Goal: Task Accomplishment & Management: Complete application form

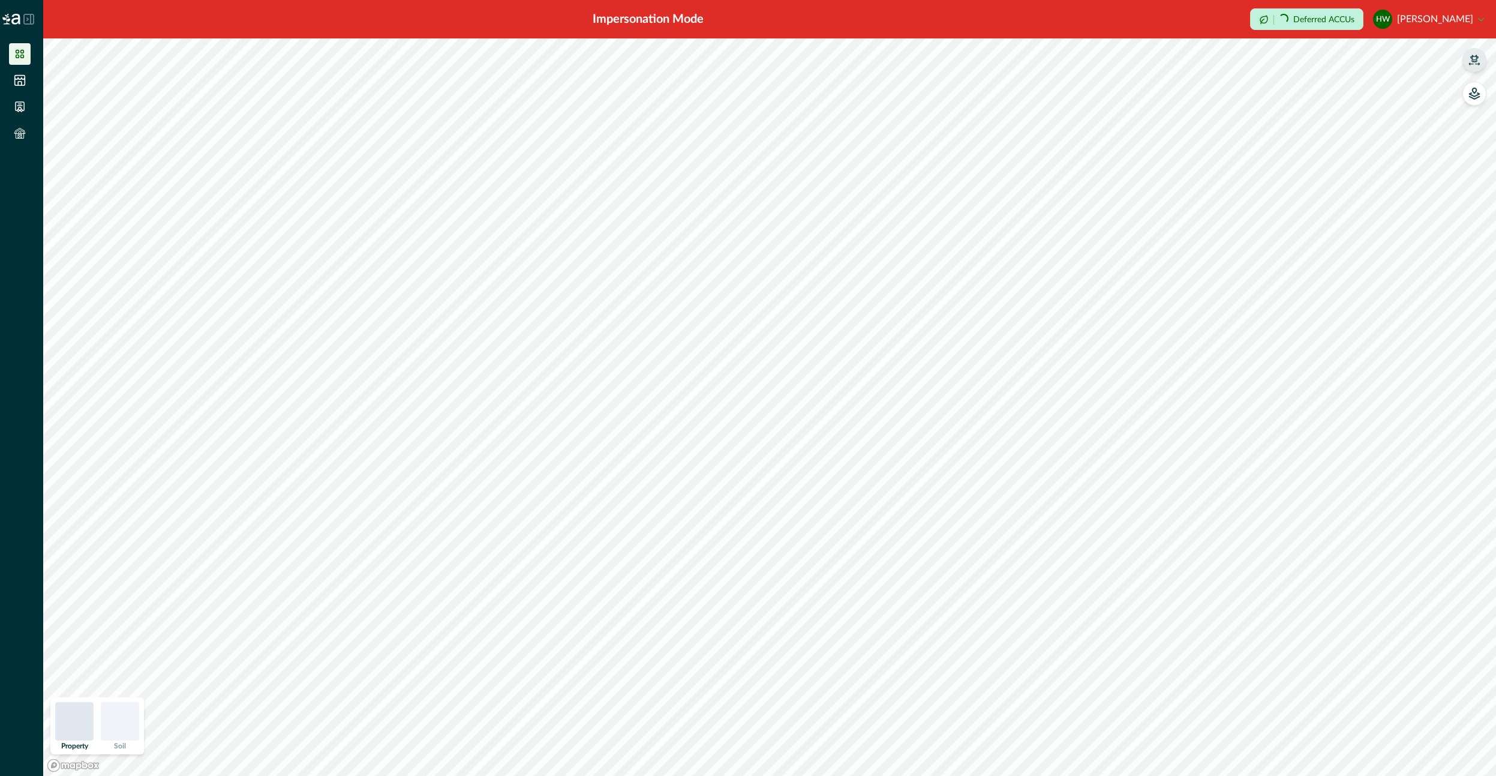
click at [1464, 56] on button "button" at bounding box center [1475, 60] width 24 height 24
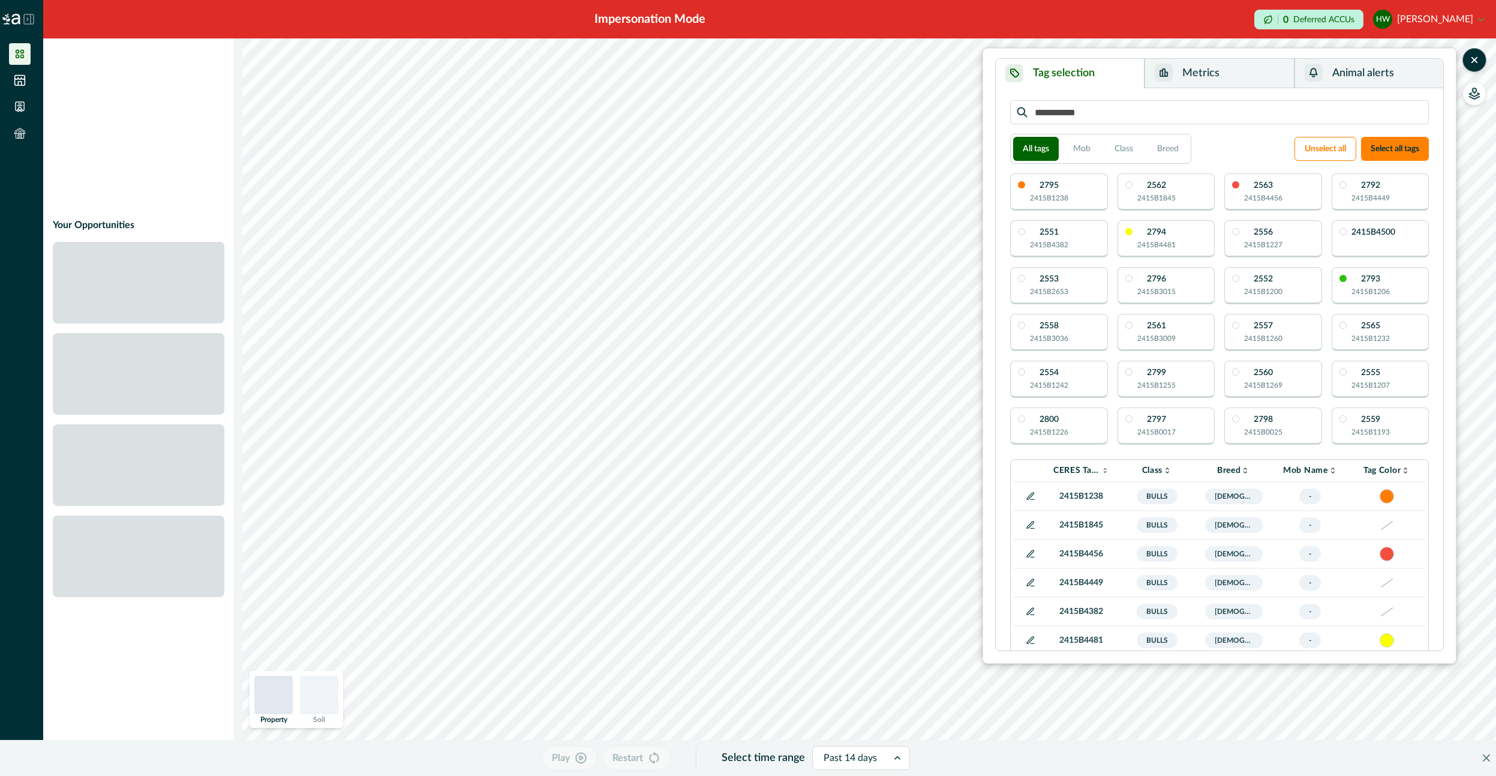
click at [1353, 62] on button "Animal alerts" at bounding box center [1369, 73] width 149 height 29
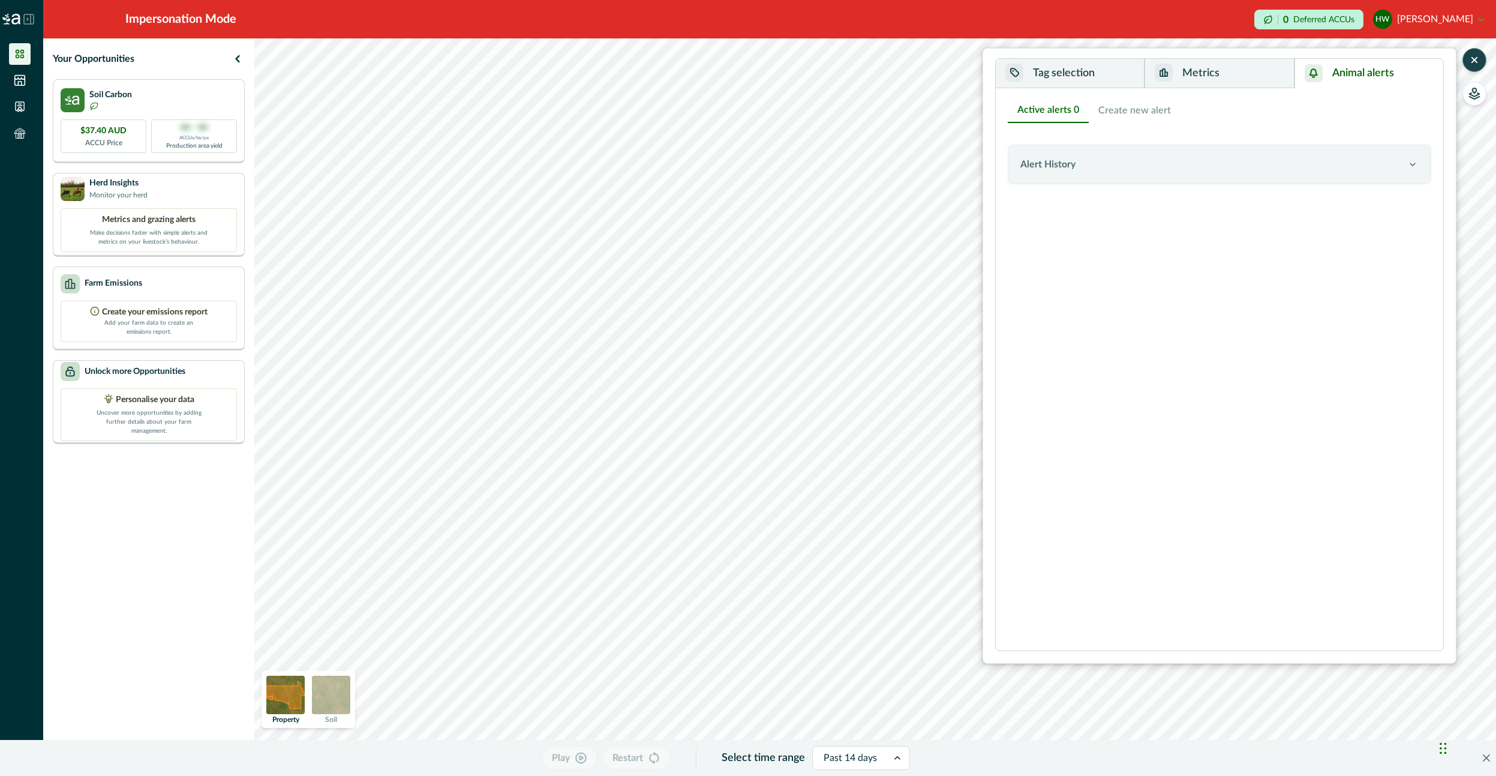
click at [1472, 56] on icon "button" at bounding box center [1475, 60] width 12 height 12
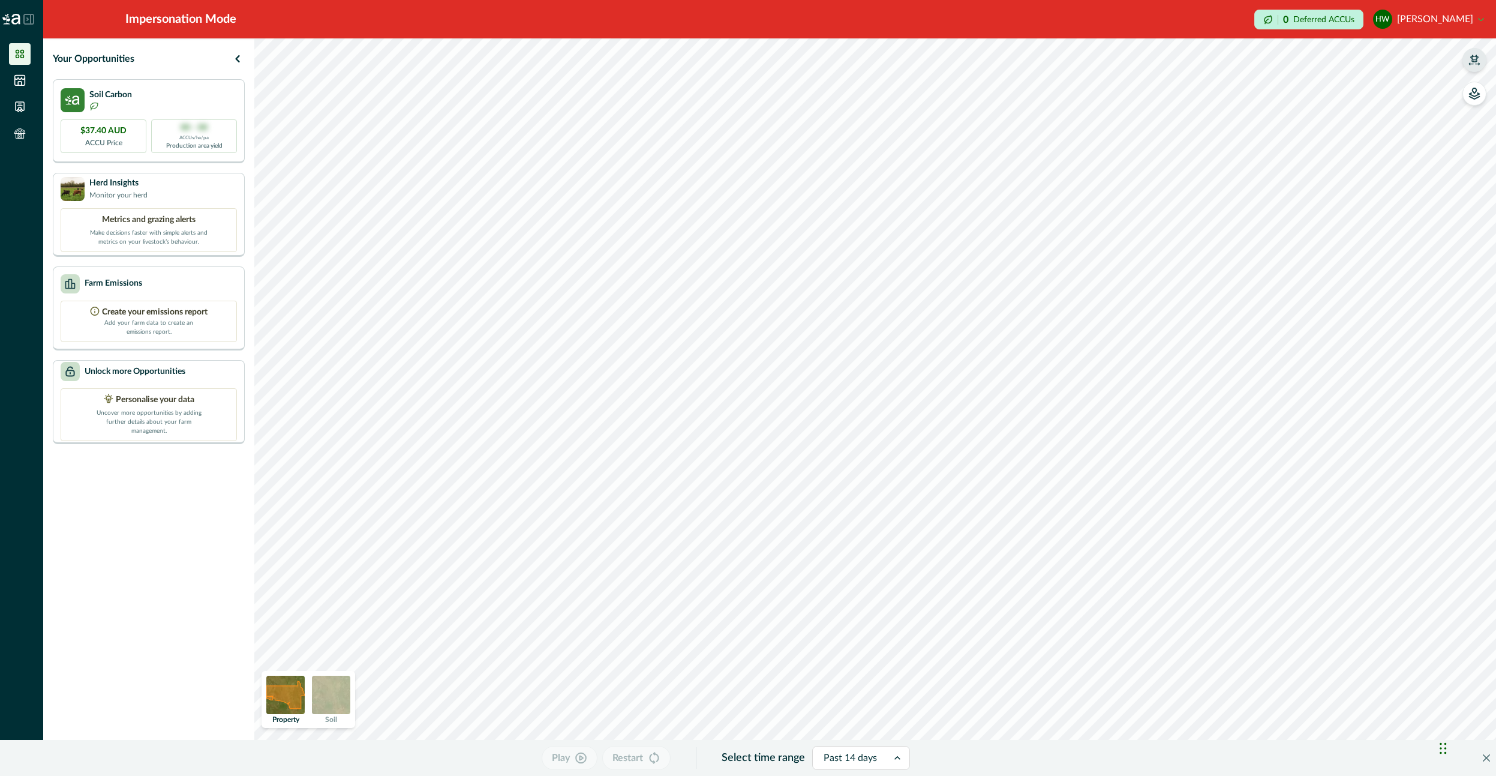
click at [1479, 59] on icon "button" at bounding box center [1475, 60] width 12 height 12
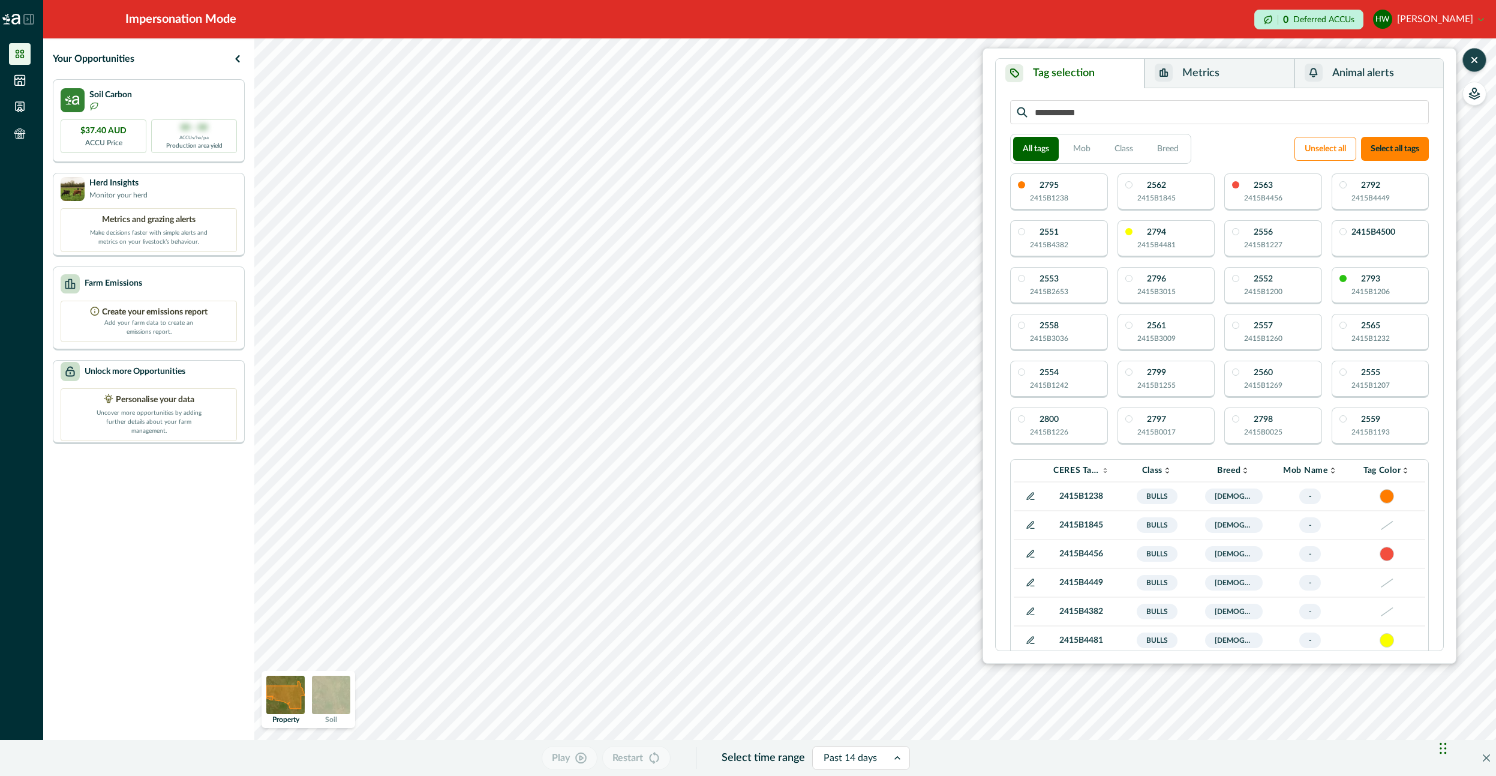
click at [1407, 76] on button "Animal alerts" at bounding box center [1369, 73] width 149 height 29
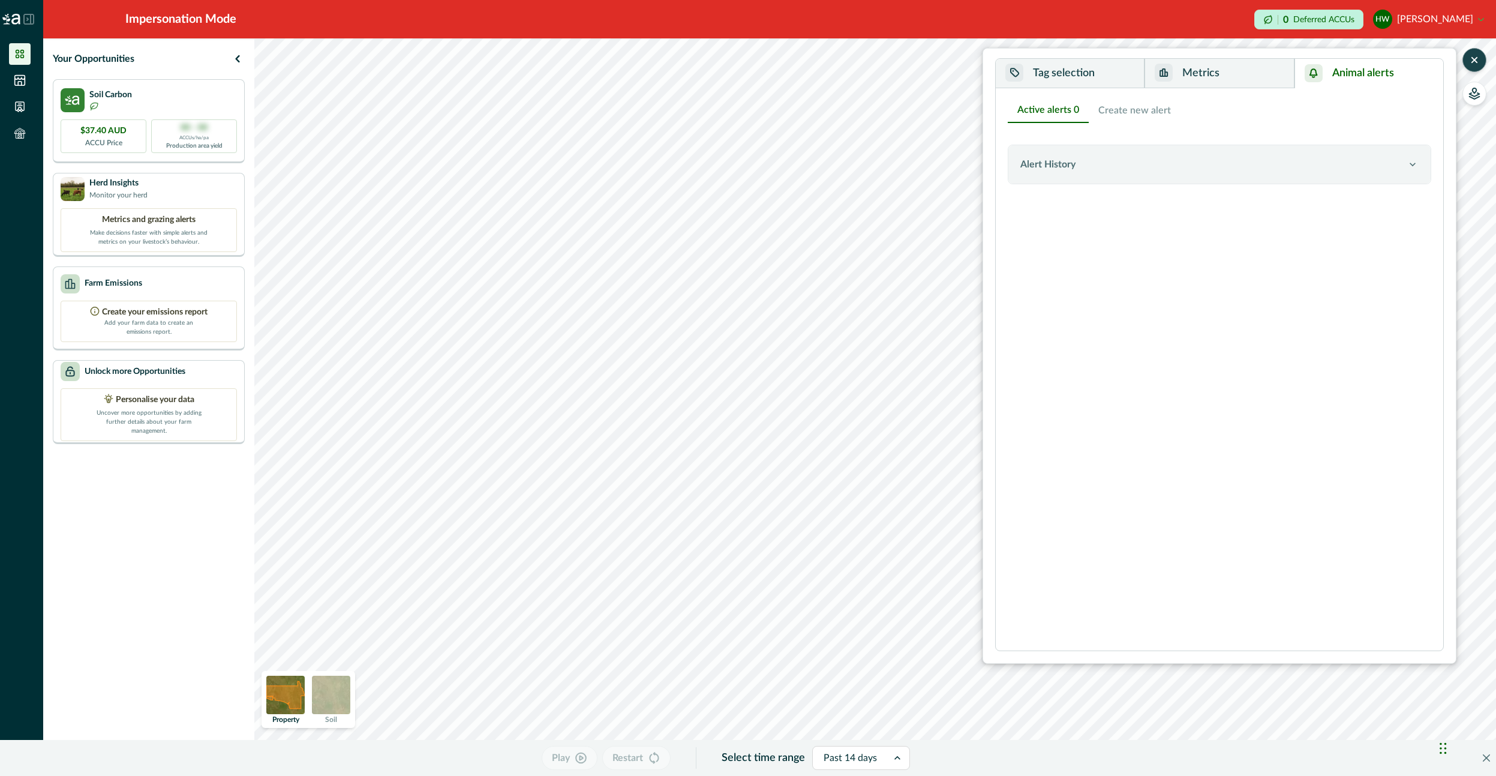
click at [1126, 107] on button "Create new alert" at bounding box center [1135, 110] width 92 height 25
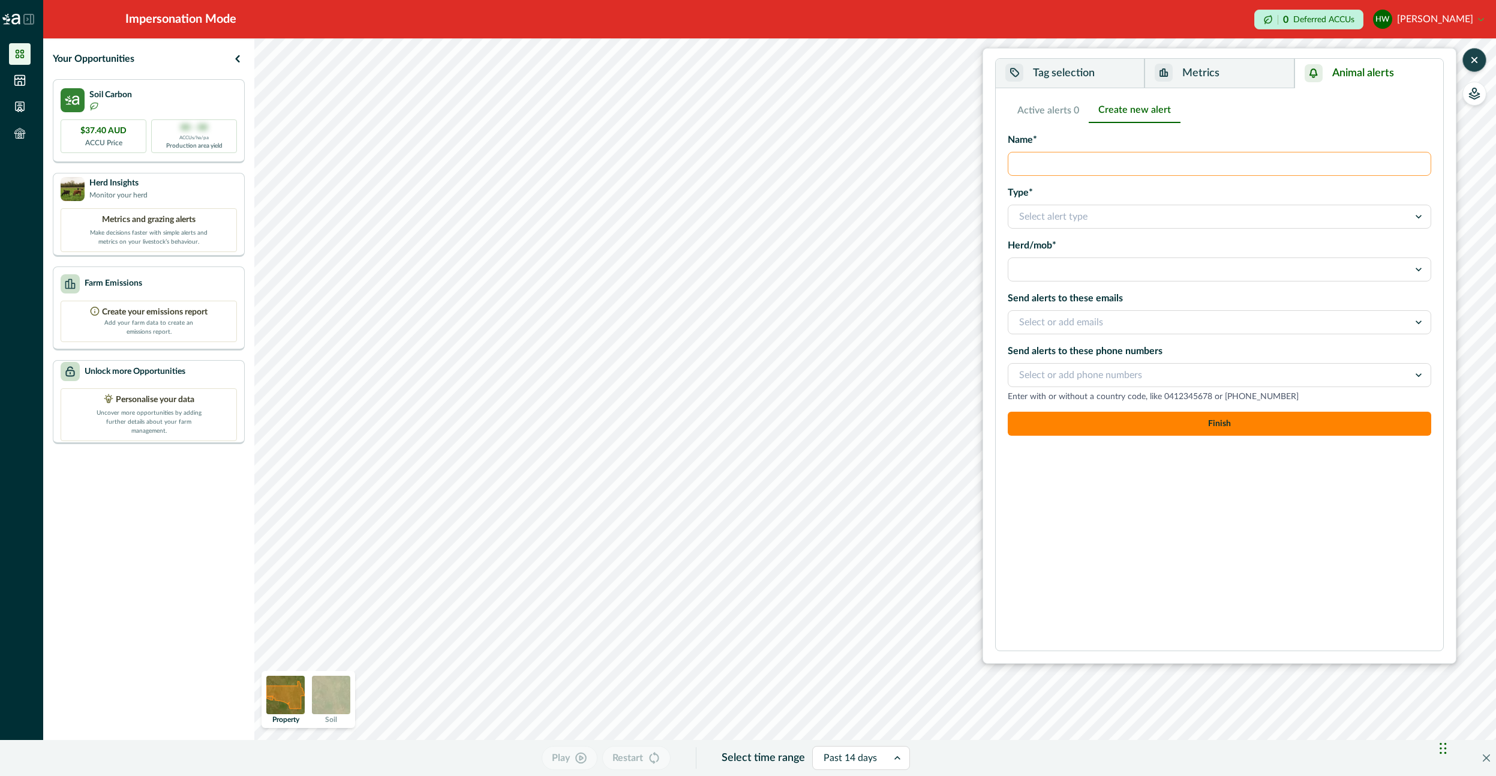
click at [1069, 163] on input "Name*" at bounding box center [1220, 164] width 424 height 24
type input "**********"
click at [1088, 191] on label "Type*" at bounding box center [1216, 192] width 416 height 14
click at [1022, 209] on input "Type*" at bounding box center [1020, 216] width 2 height 14
click at [1084, 208] on div "Select alert type" at bounding box center [1209, 216] width 401 height 19
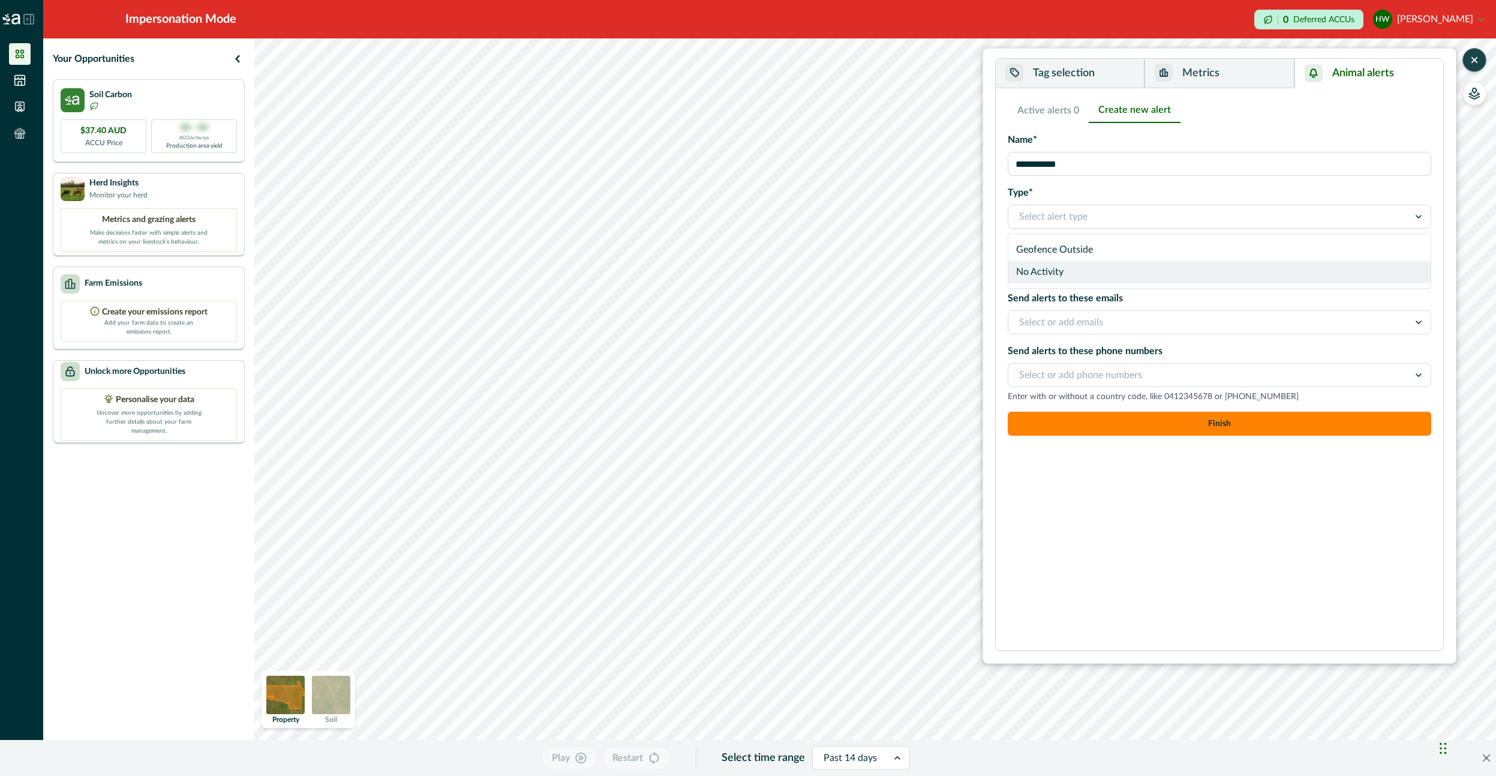
click at [1072, 266] on div "No Activity" at bounding box center [1220, 272] width 422 height 22
click at [1069, 264] on div at bounding box center [1208, 269] width 379 height 17
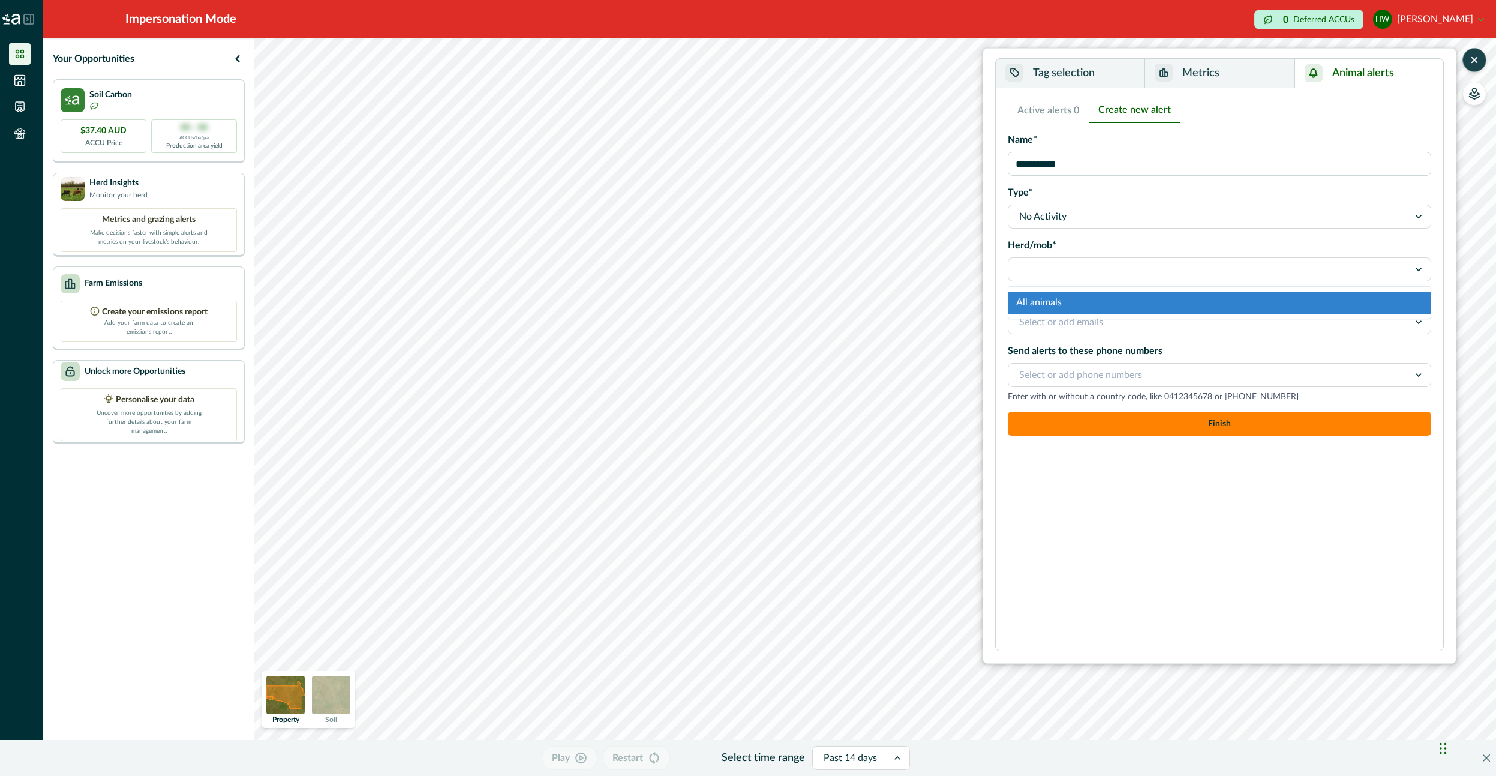
click at [1067, 298] on div "All animals" at bounding box center [1220, 303] width 422 height 22
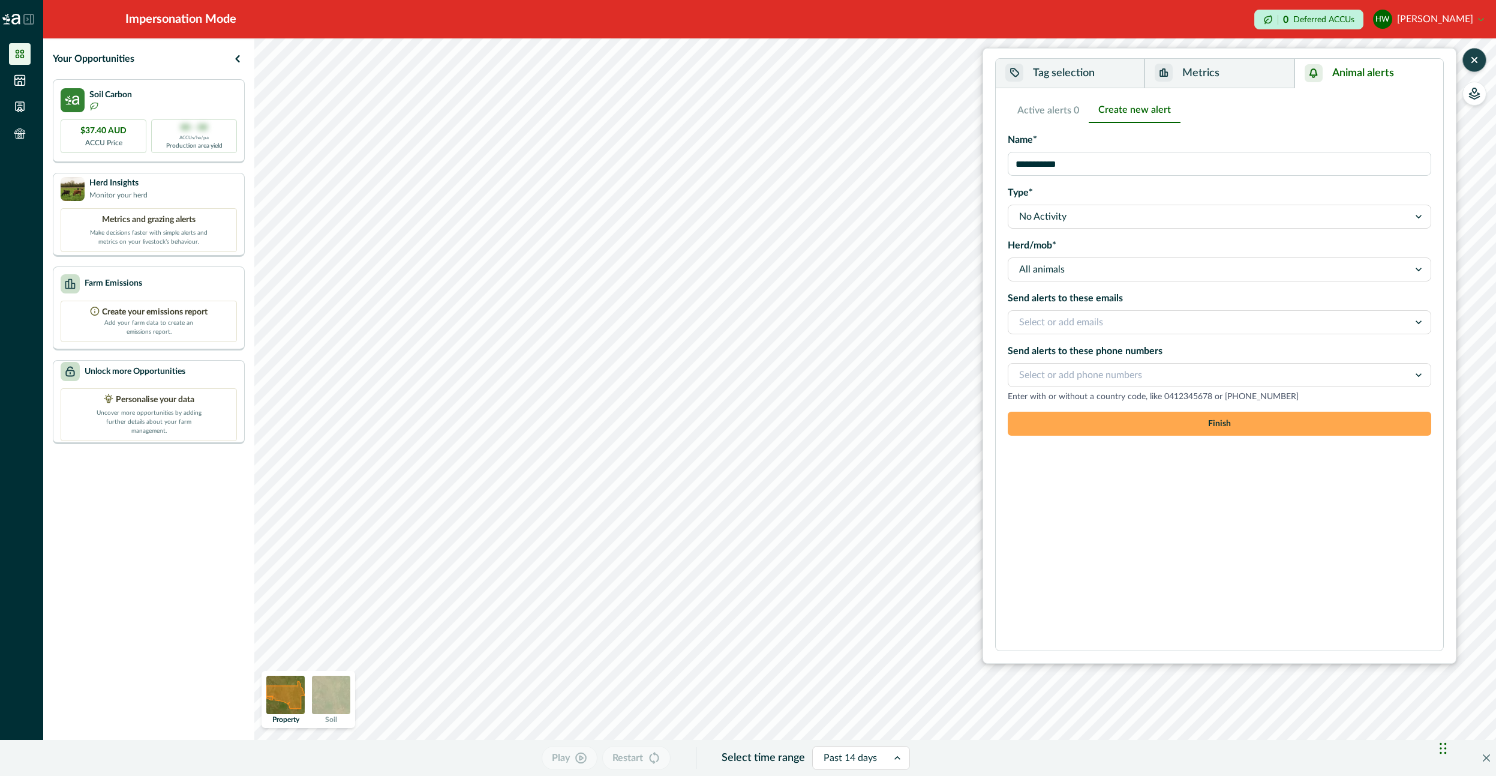
click at [1185, 421] on button "Finish" at bounding box center [1220, 424] width 424 height 24
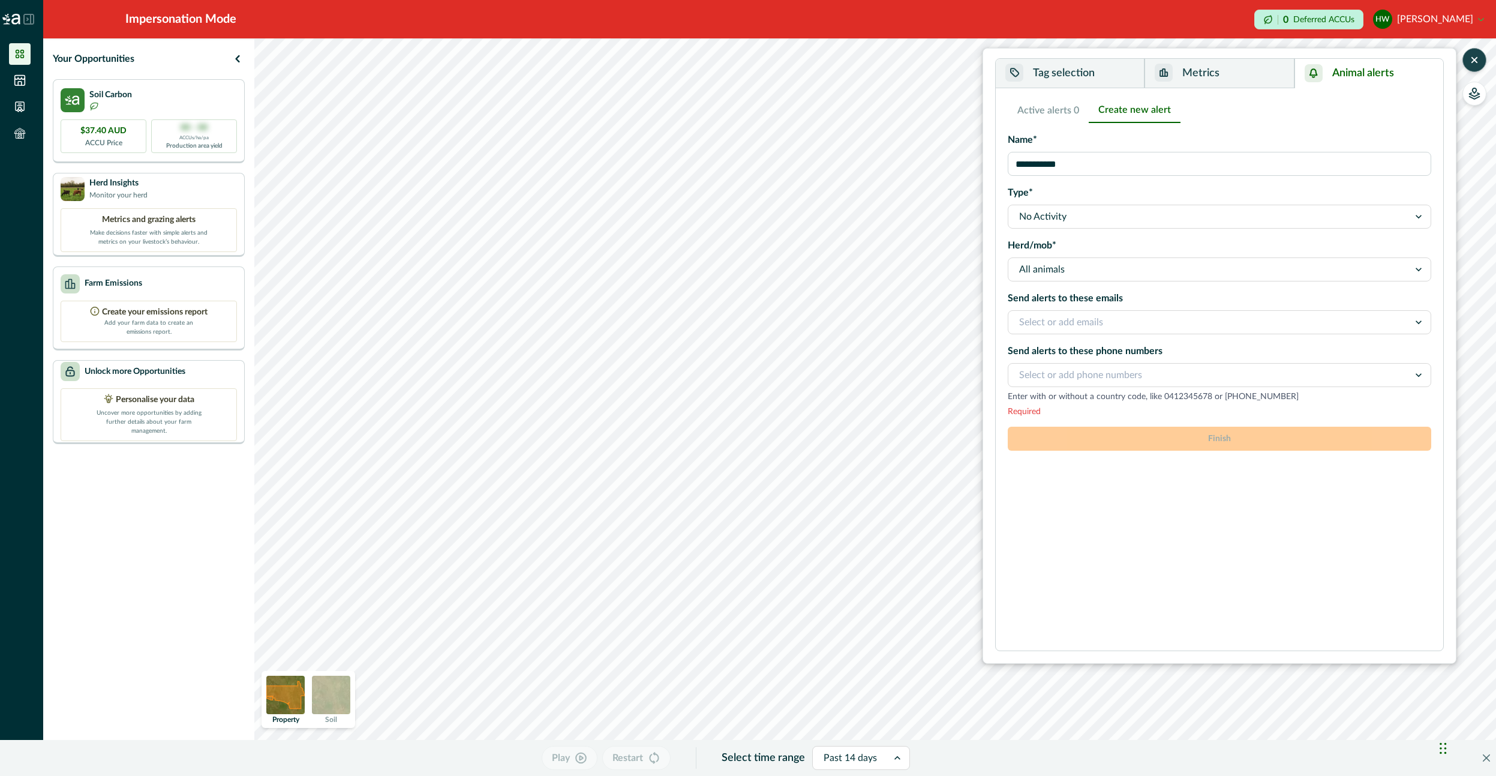
click at [1259, 406] on div "Send alerts to these phone numbers Select or add phone numbers Enter with or wi…" at bounding box center [1220, 380] width 424 height 73
click at [1240, 401] on div "Enter with or without a country code, like 0412345678 or [PHONE_NUMBER]" at bounding box center [1220, 397] width 424 height 10
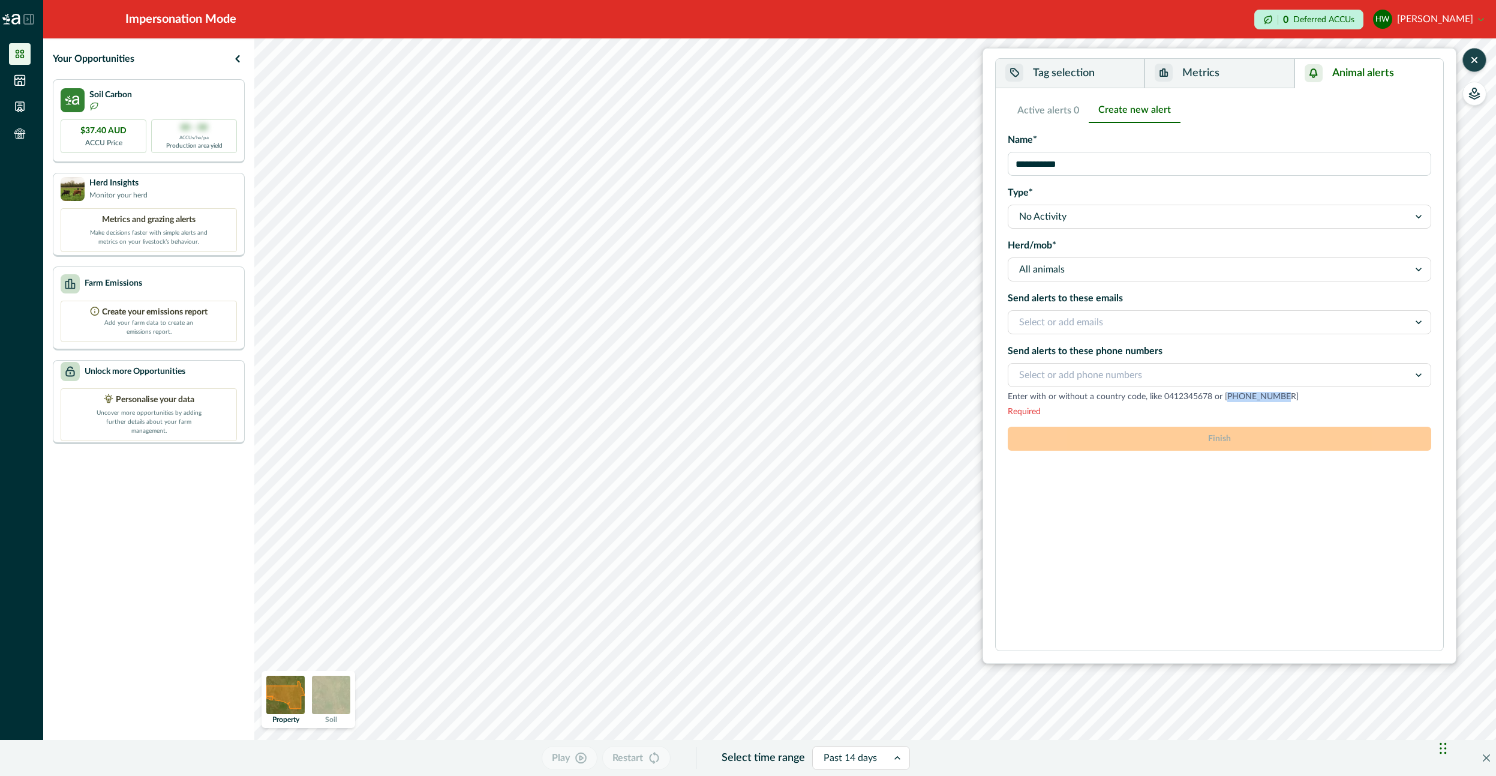
click at [1240, 401] on div "Enter with or without a country code, like 0412345678 or [PHONE_NUMBER]" at bounding box center [1220, 397] width 424 height 10
click at [1208, 317] on div at bounding box center [1208, 322] width 379 height 17
click at [1178, 406] on div "Send alerts to these phone numbers Select or add phone numbers Enter with or wi…" at bounding box center [1220, 380] width 424 height 73
click at [1183, 382] on div at bounding box center [1208, 375] width 379 height 17
drag, startPoint x: 1220, startPoint y: 486, endPoint x: 1148, endPoint y: 432, distance: 90.0
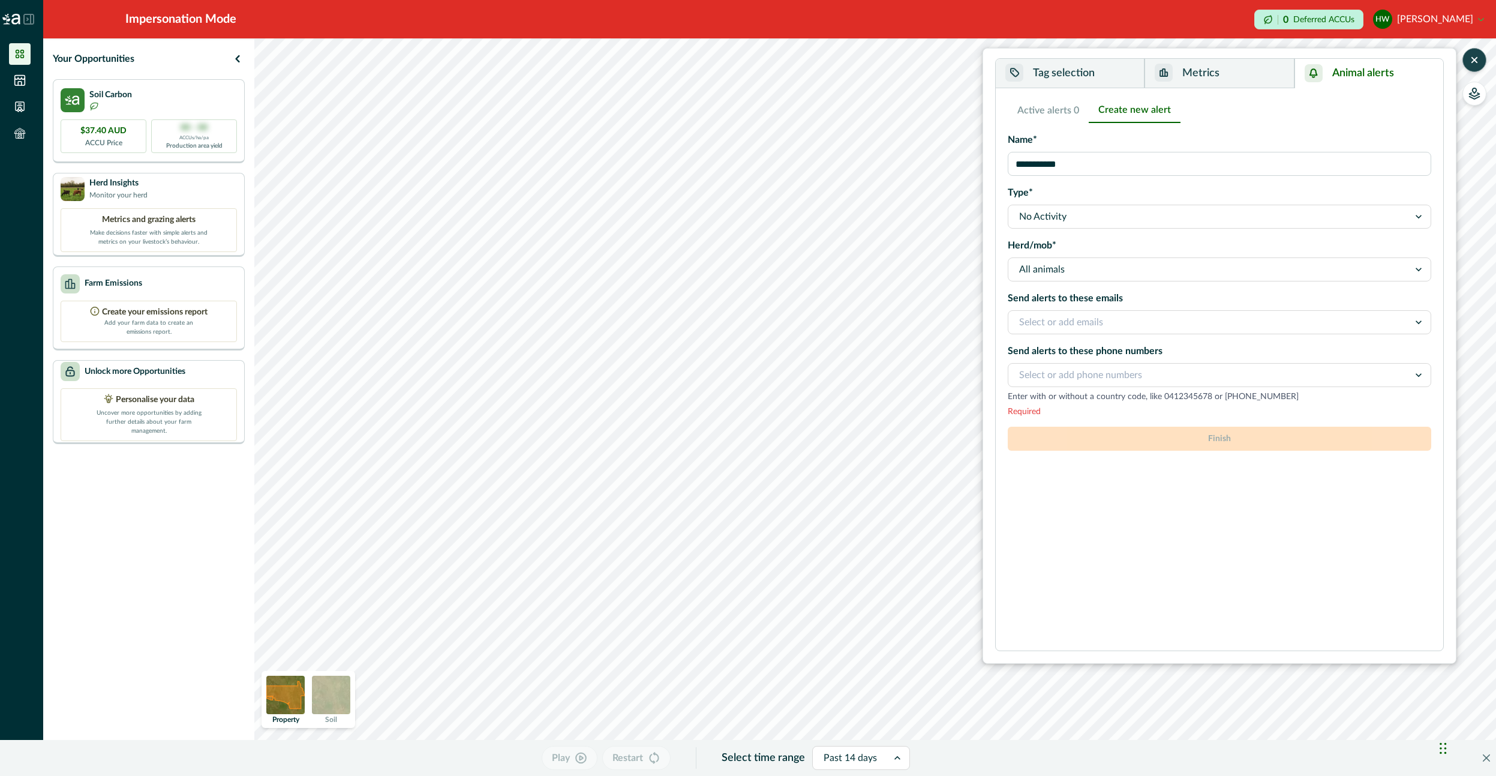
click at [1212, 481] on div "**********" at bounding box center [1220, 369] width 424 height 543
click at [1097, 395] on div "Enter with or without a country code, like 0412345678 or [PHONE_NUMBER]" at bounding box center [1220, 397] width 424 height 10
click at [1158, 500] on div "**********" at bounding box center [1220, 369] width 424 height 543
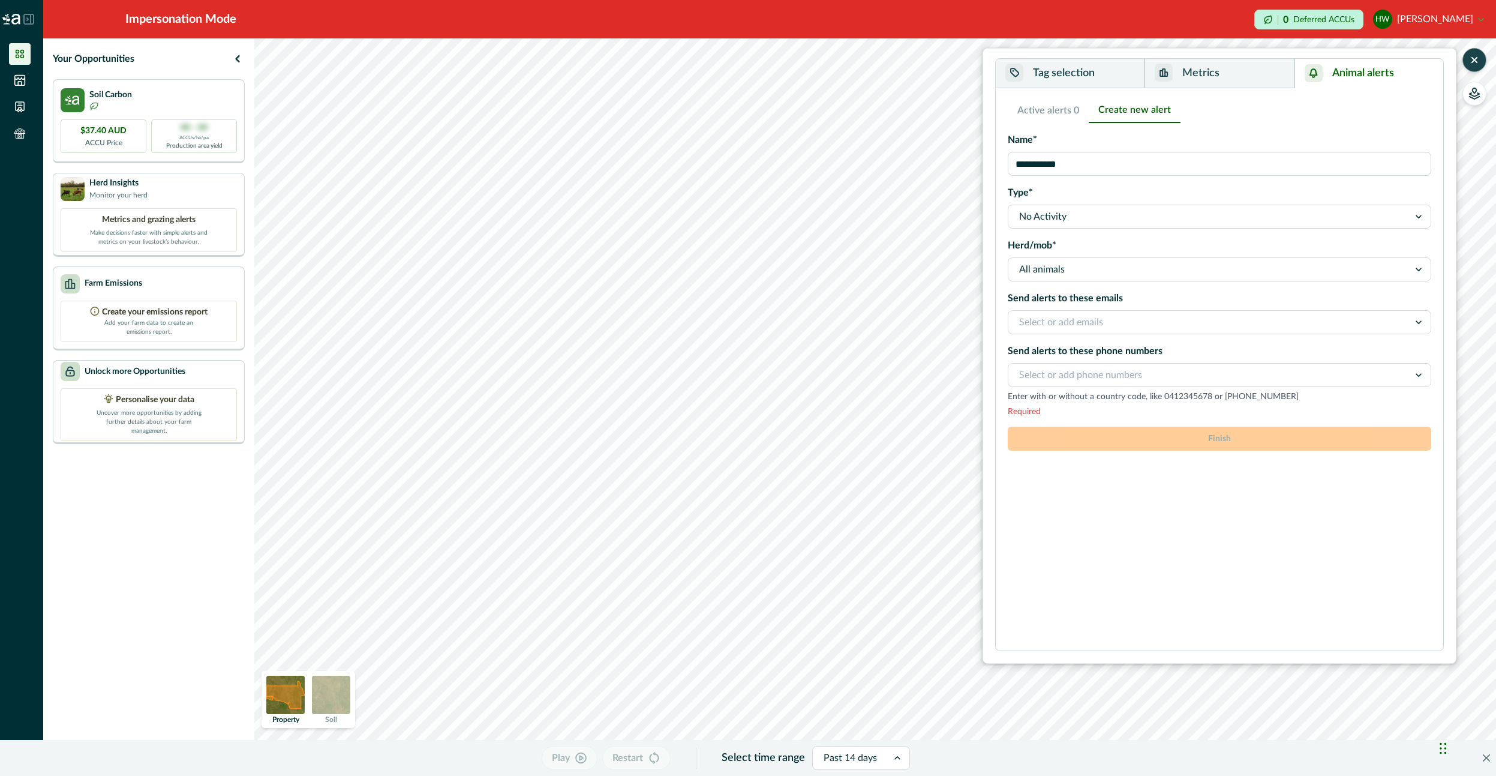
click at [1229, 64] on button "Metrics" at bounding box center [1219, 73] width 149 height 29
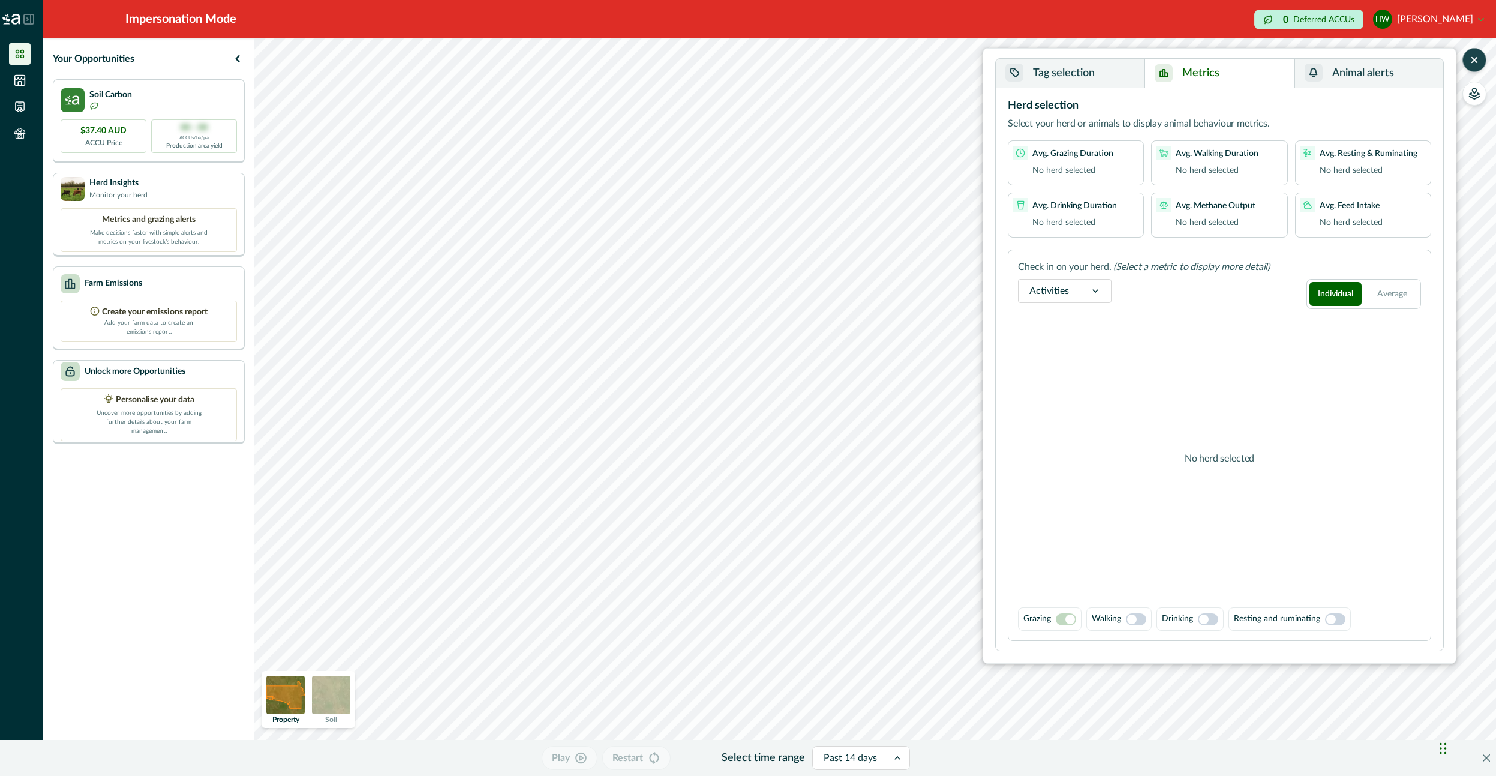
click at [1337, 72] on button "Animal alerts" at bounding box center [1369, 73] width 149 height 29
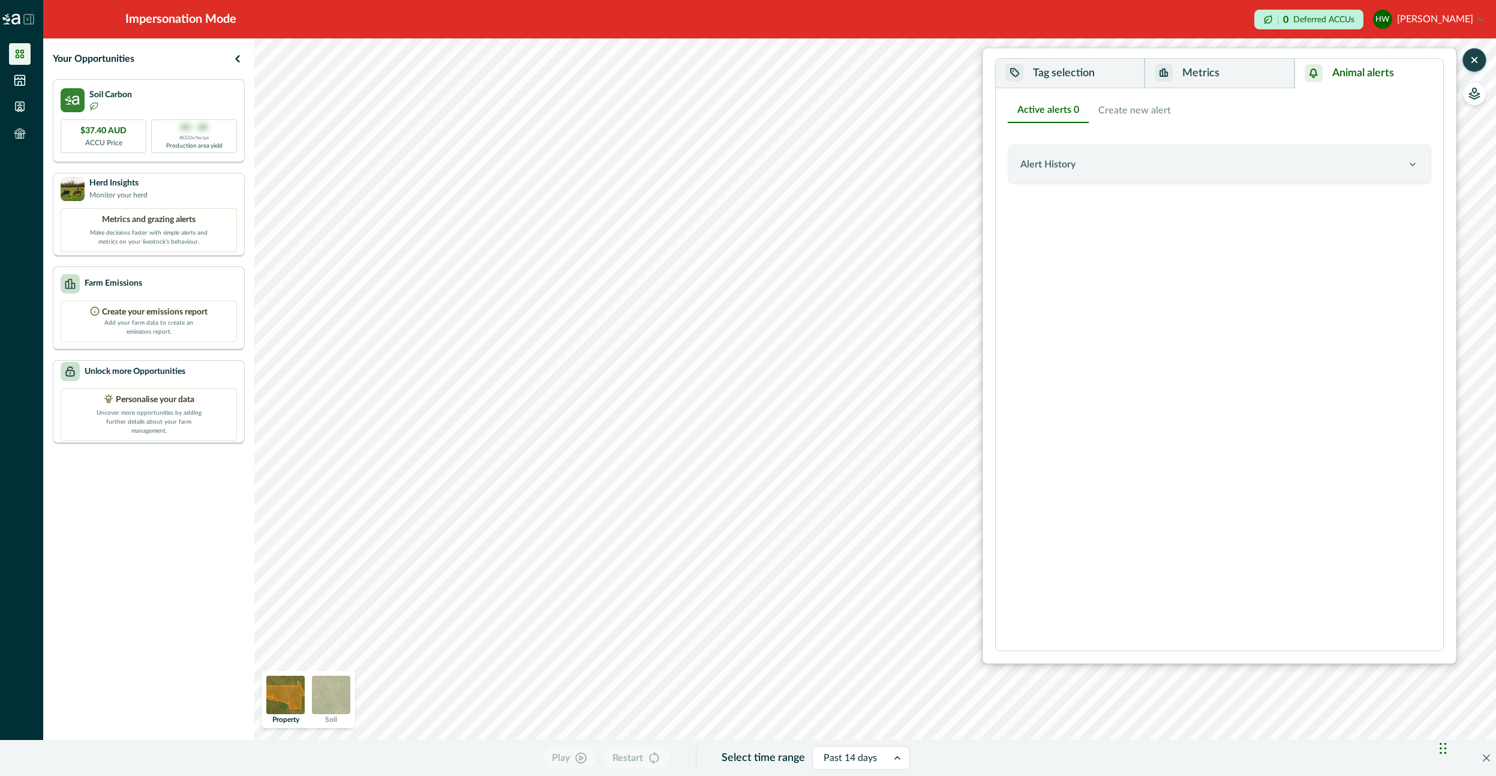
click at [1070, 112] on button "Active alerts 0" at bounding box center [1048, 110] width 81 height 25
click at [1191, 75] on button "Metrics" at bounding box center [1219, 73] width 149 height 29
